Goal: Task Accomplishment & Management: Use online tool/utility

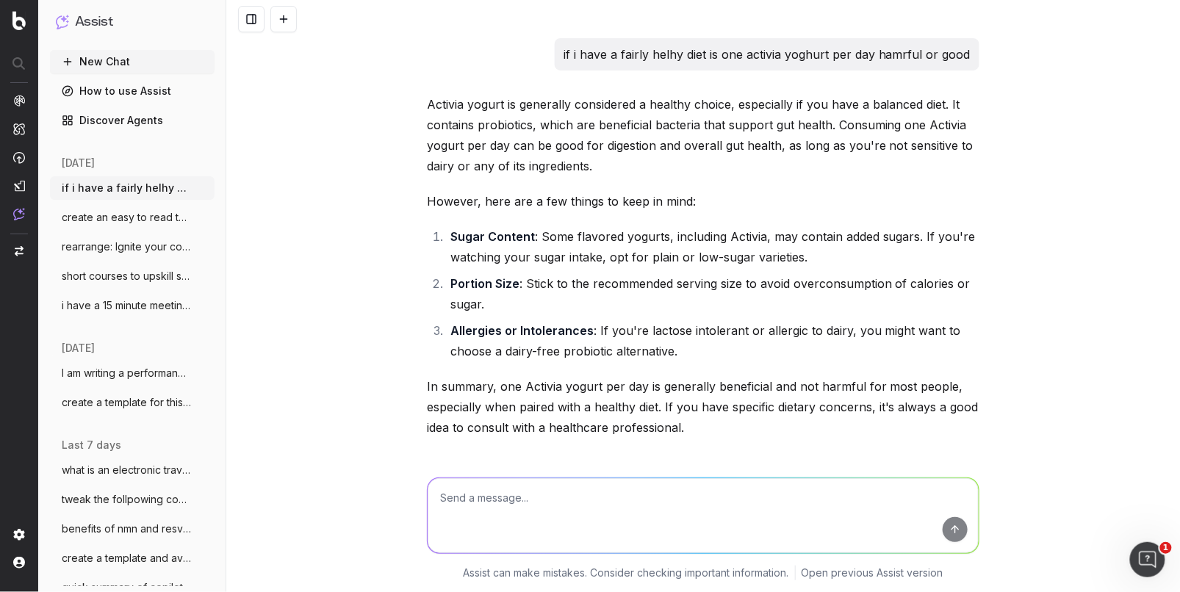
scroll to position [3357, 0]
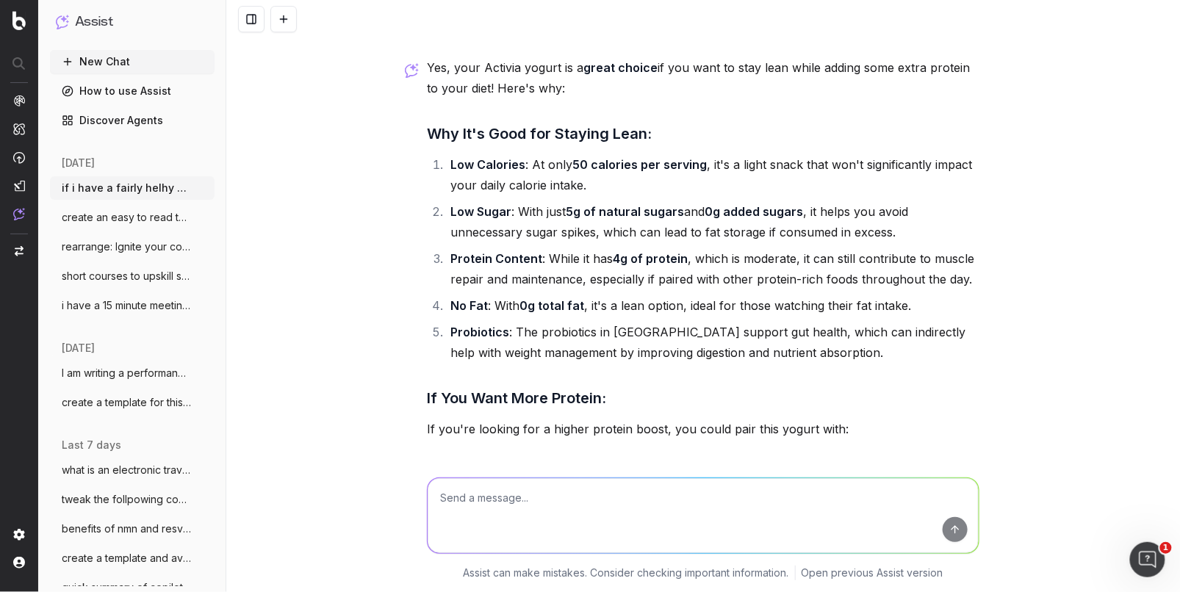
click at [278, 15] on button at bounding box center [283, 19] width 26 height 26
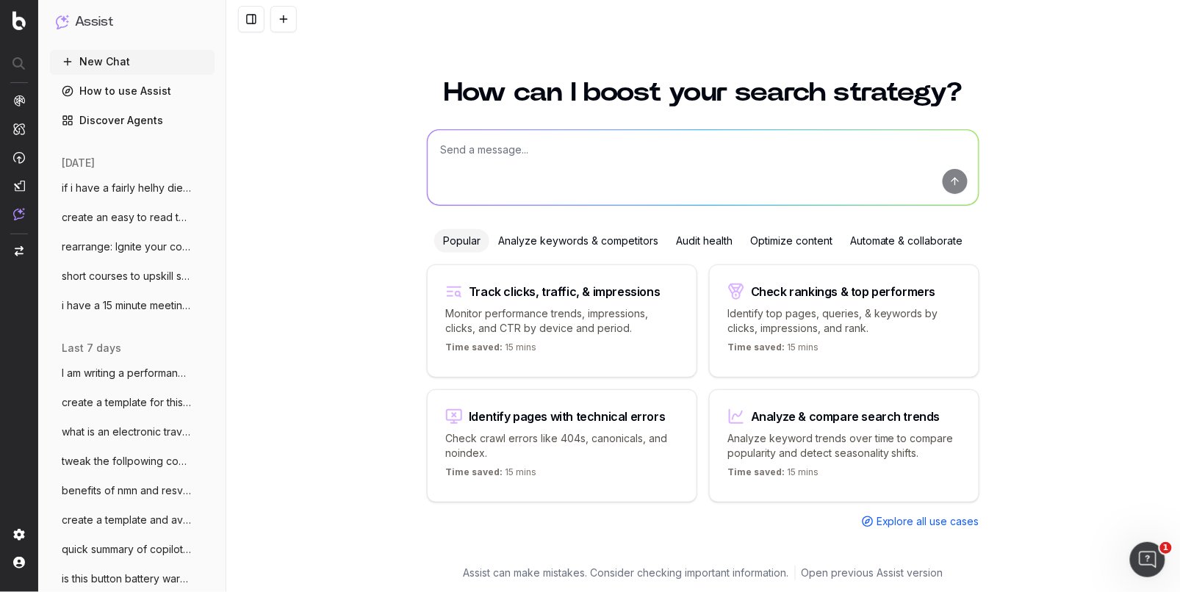
click at [450, 155] on textarea at bounding box center [702, 167] width 551 height 75
click at [793, 148] on textarea "Create canned response to customers/stores (the trigger is them reachin out):" at bounding box center [702, 167] width 551 height 75
click at [844, 151] on textarea "Create canned response to customers/stores (the trigger is them reaching out):" at bounding box center [702, 167] width 551 height 75
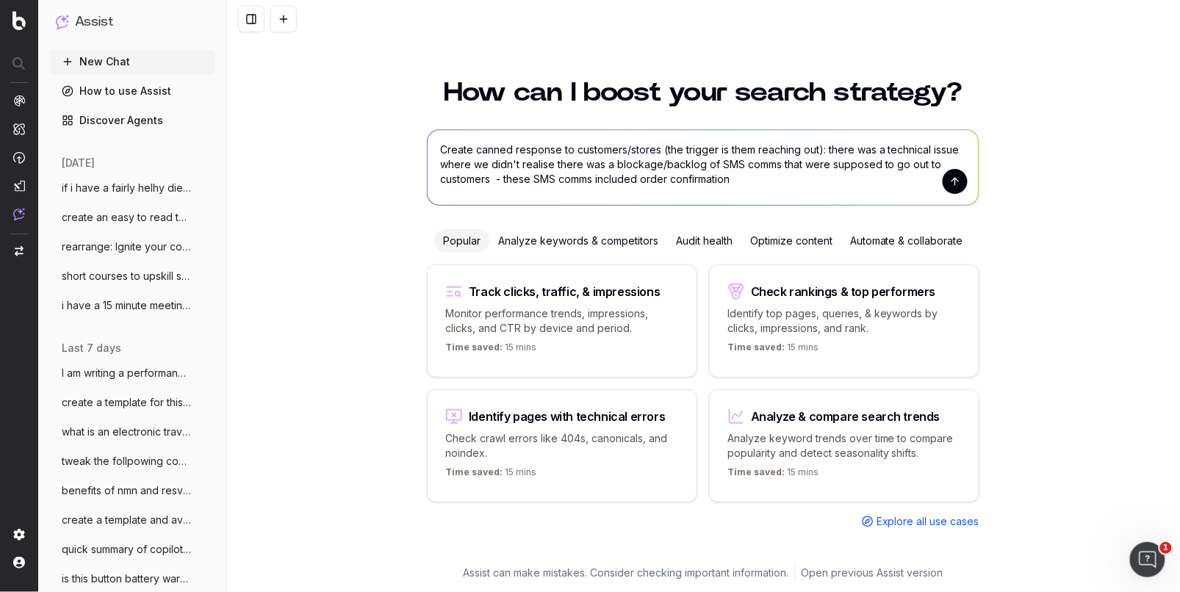
click at [642, 179] on textarea "Create canned response to customers/stores (the trigger is them reaching out): …" at bounding box center [702, 167] width 551 height 75
drag, startPoint x: 779, startPoint y: 161, endPoint x: 778, endPoint y: 179, distance: 18.4
click at [779, 162] on textarea "Create canned response to customers/stores (the trigger is them reaching out): …" at bounding box center [702, 167] width 551 height 75
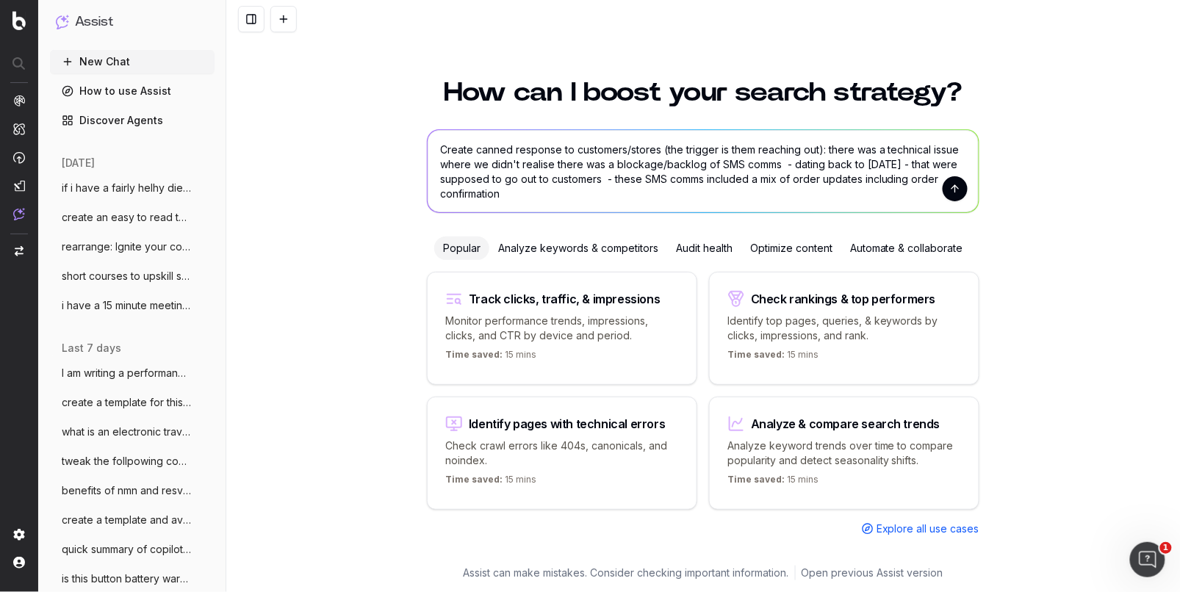
type textarea "Create canned response to customers/stores (the trigger is them reaching out): …"
